Goal: Check status

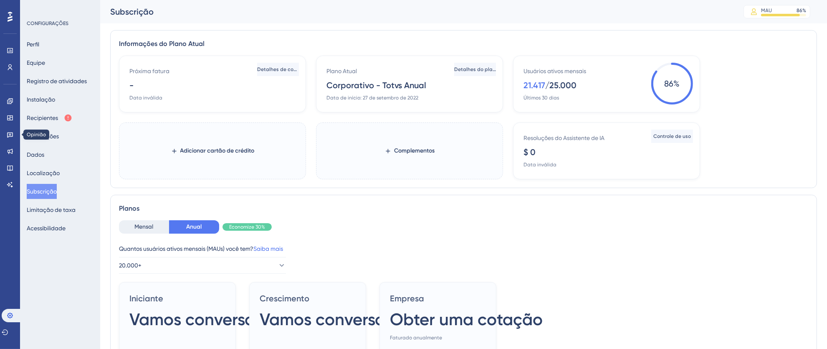
click at [8, 136] on icon at bounding box center [10, 134] width 6 height 5
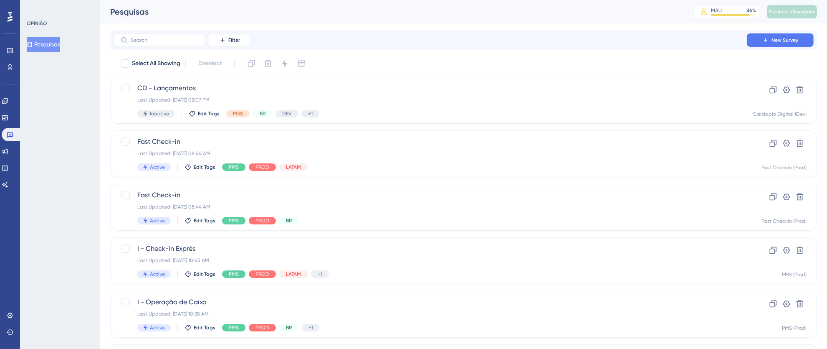
click at [6, 22] on div at bounding box center [9, 16] width 13 height 13
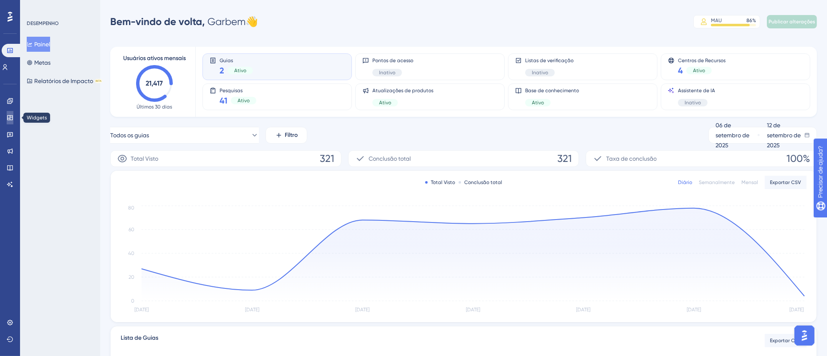
click at [8, 120] on icon at bounding box center [10, 117] width 7 height 7
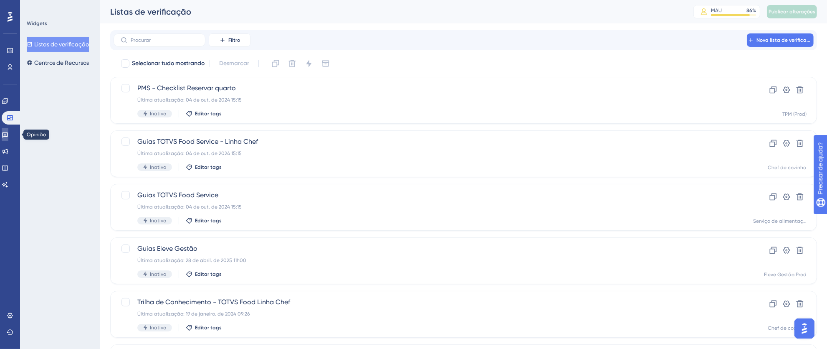
click at [5, 134] on link at bounding box center [5, 134] width 7 height 13
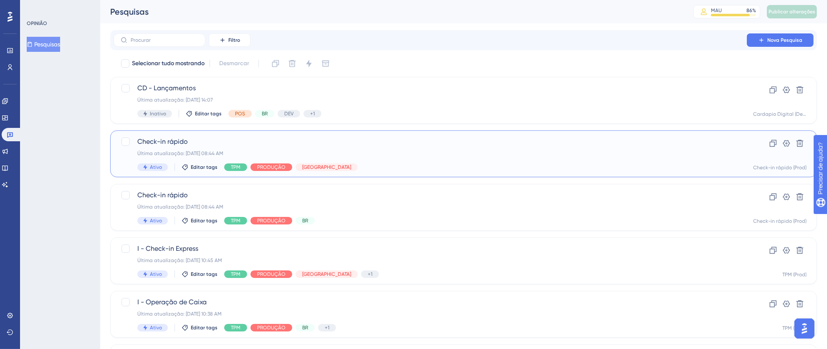
click at [474, 158] on div "Check-in rápido Última atualização: [DATE] 08:44 AM Ativo Editar tags TPM PRODU…" at bounding box center [430, 153] width 586 height 34
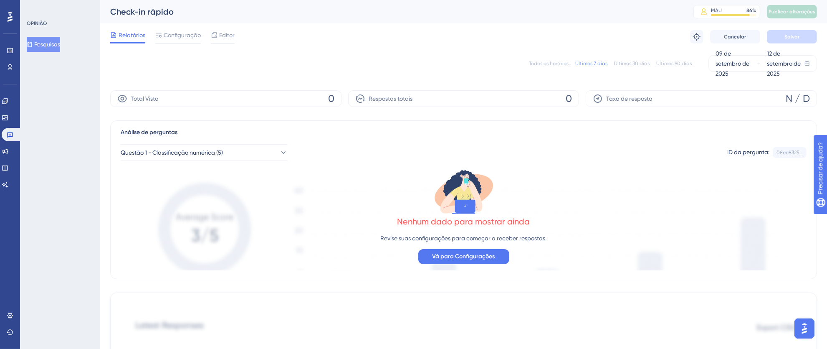
click at [552, 61] on font "Todos os horários" at bounding box center [549, 64] width 40 height 6
click at [18, 132] on link at bounding box center [12, 134] width 20 height 13
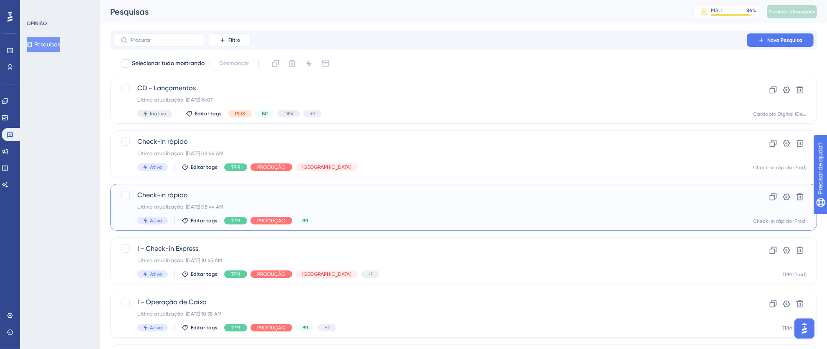
click at [384, 191] on span "Check-in rápido" at bounding box center [430, 195] width 586 height 10
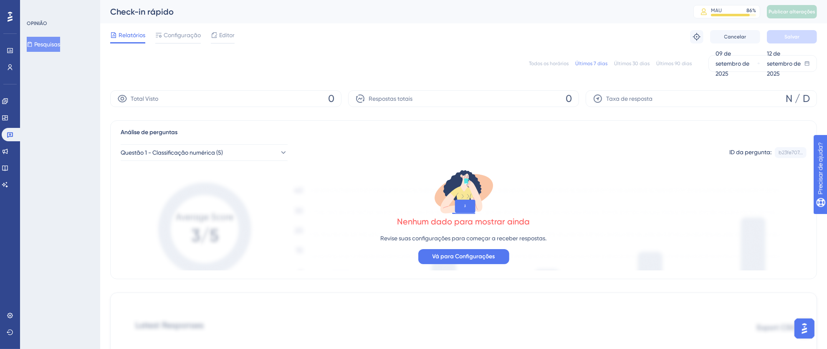
click at [546, 63] on font "Todos os horários" at bounding box center [549, 64] width 40 height 6
